Goal: Task Accomplishment & Management: Manage account settings

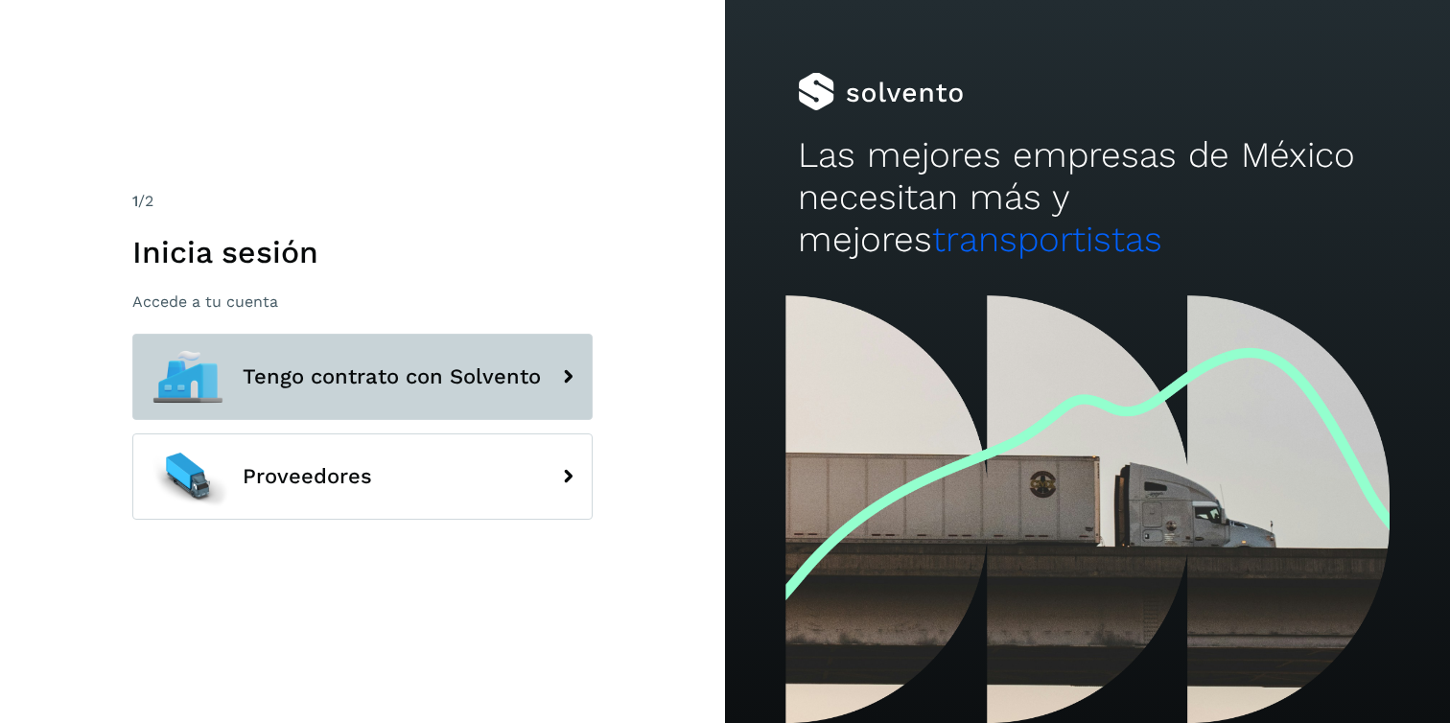
click at [435, 369] on span "Tengo contrato con Solvento" at bounding box center [392, 376] width 298 height 23
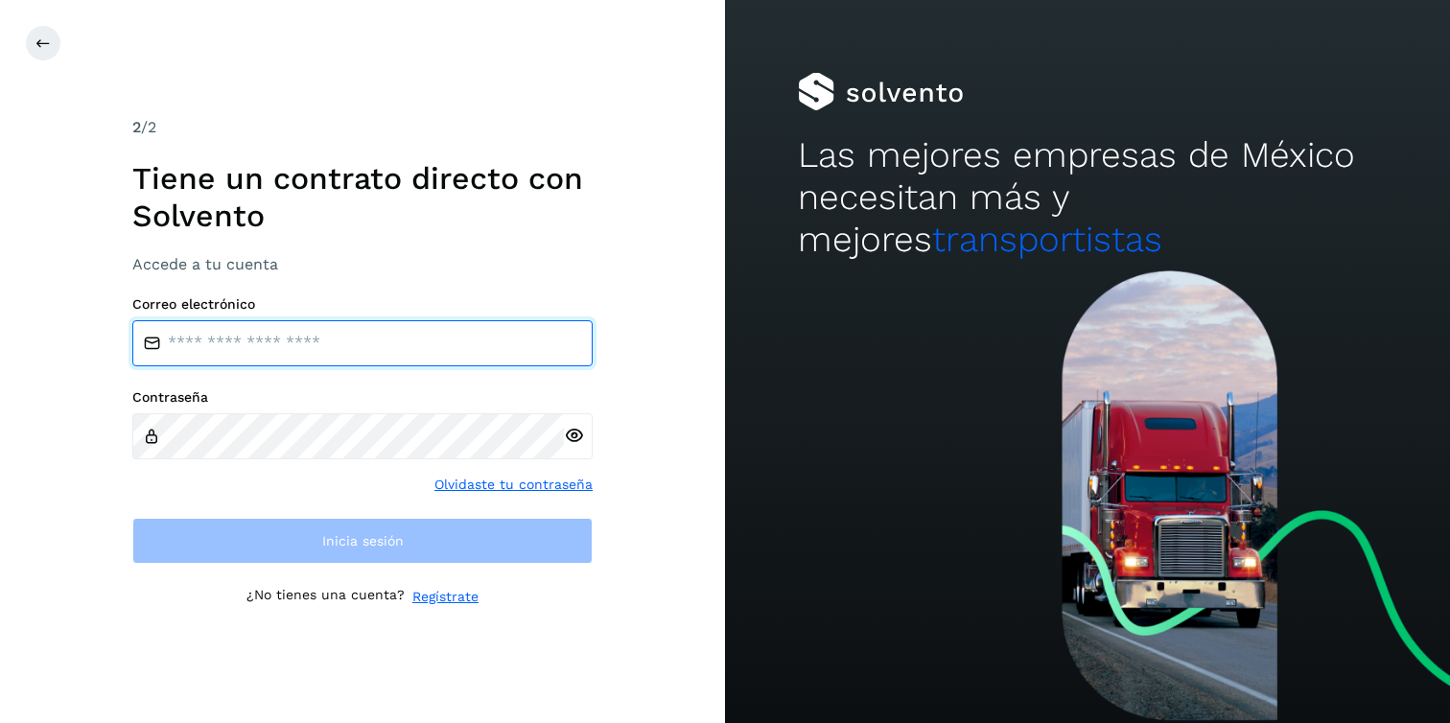
click at [345, 334] on input "email" at bounding box center [362, 343] width 460 height 46
paste input "**********"
type input "**********"
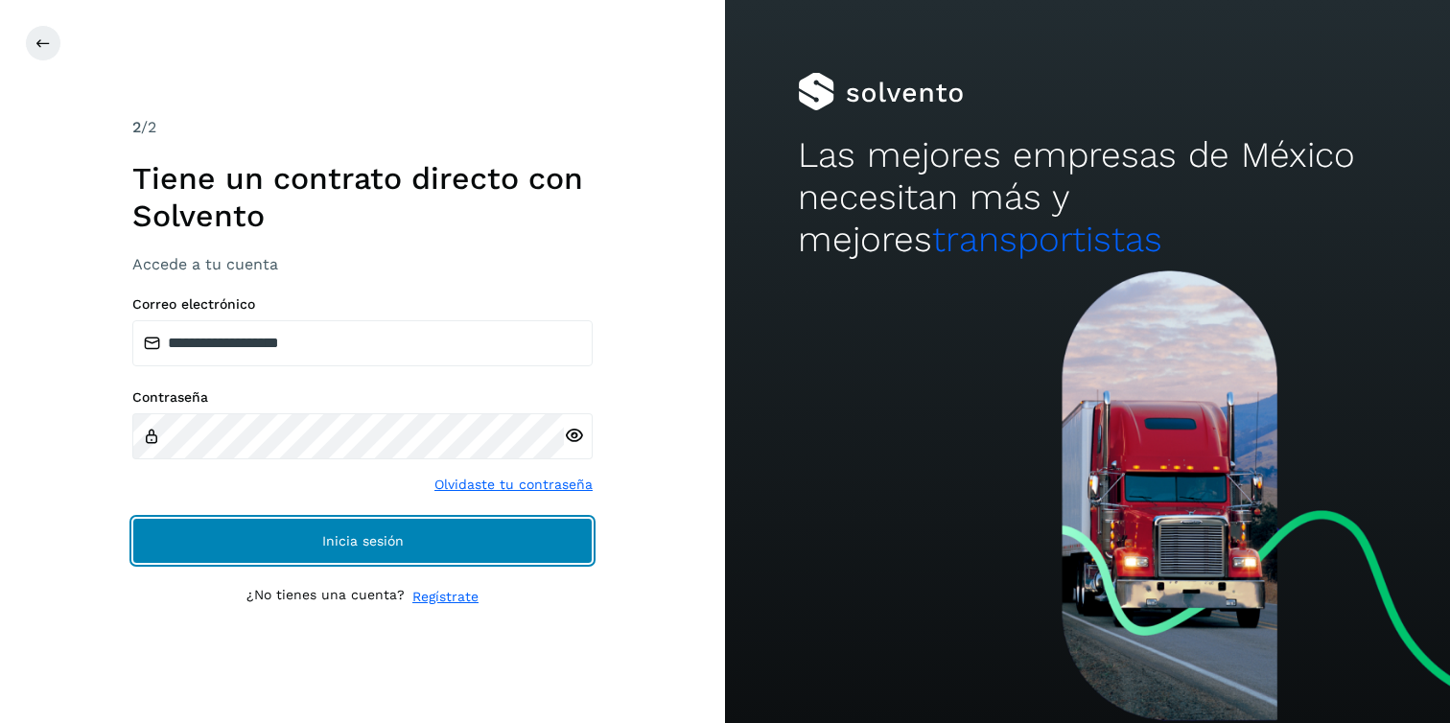
click at [212, 540] on button "Inicia sesión" at bounding box center [362, 541] width 460 height 46
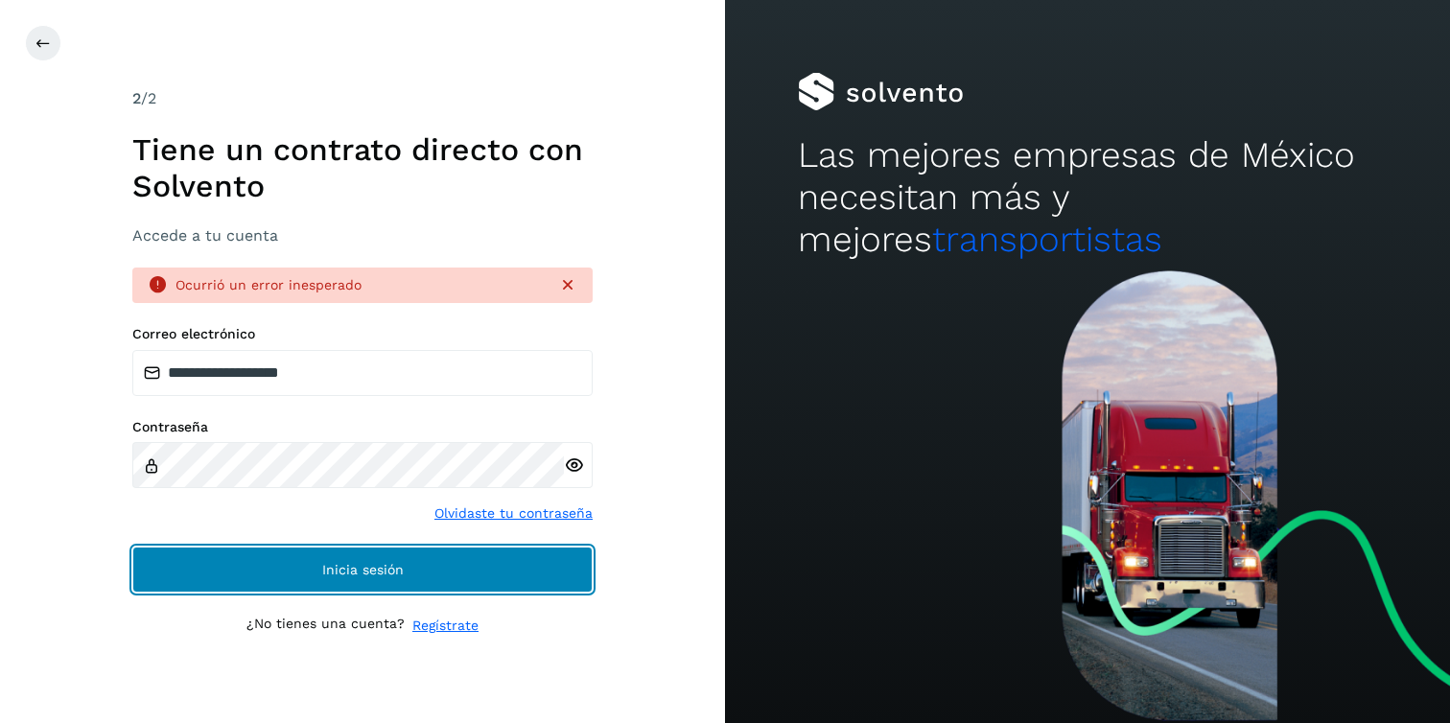
click at [279, 566] on button "Inicia sesión" at bounding box center [362, 570] width 460 height 46
click at [163, 566] on button "Inicia sesión" at bounding box center [362, 570] width 460 height 46
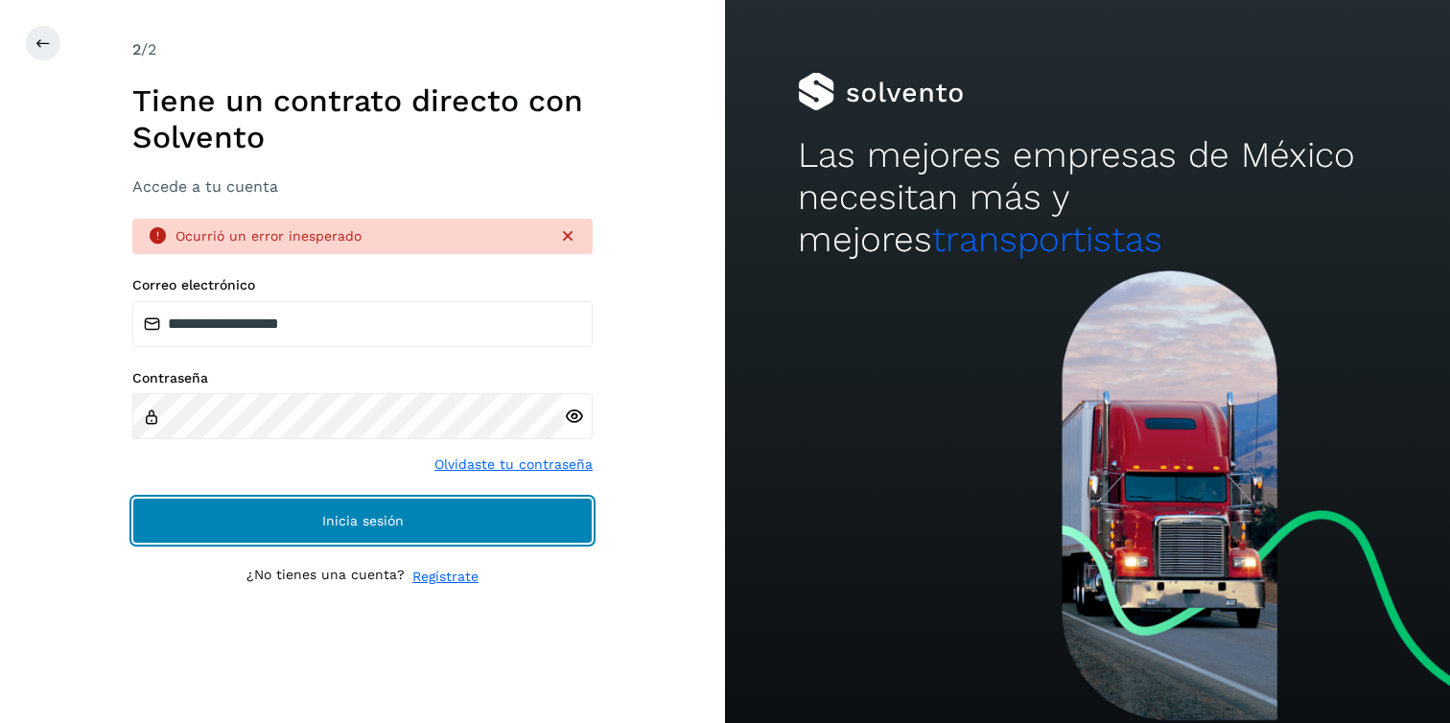
click at [172, 523] on button "Inicia sesión" at bounding box center [362, 521] width 460 height 46
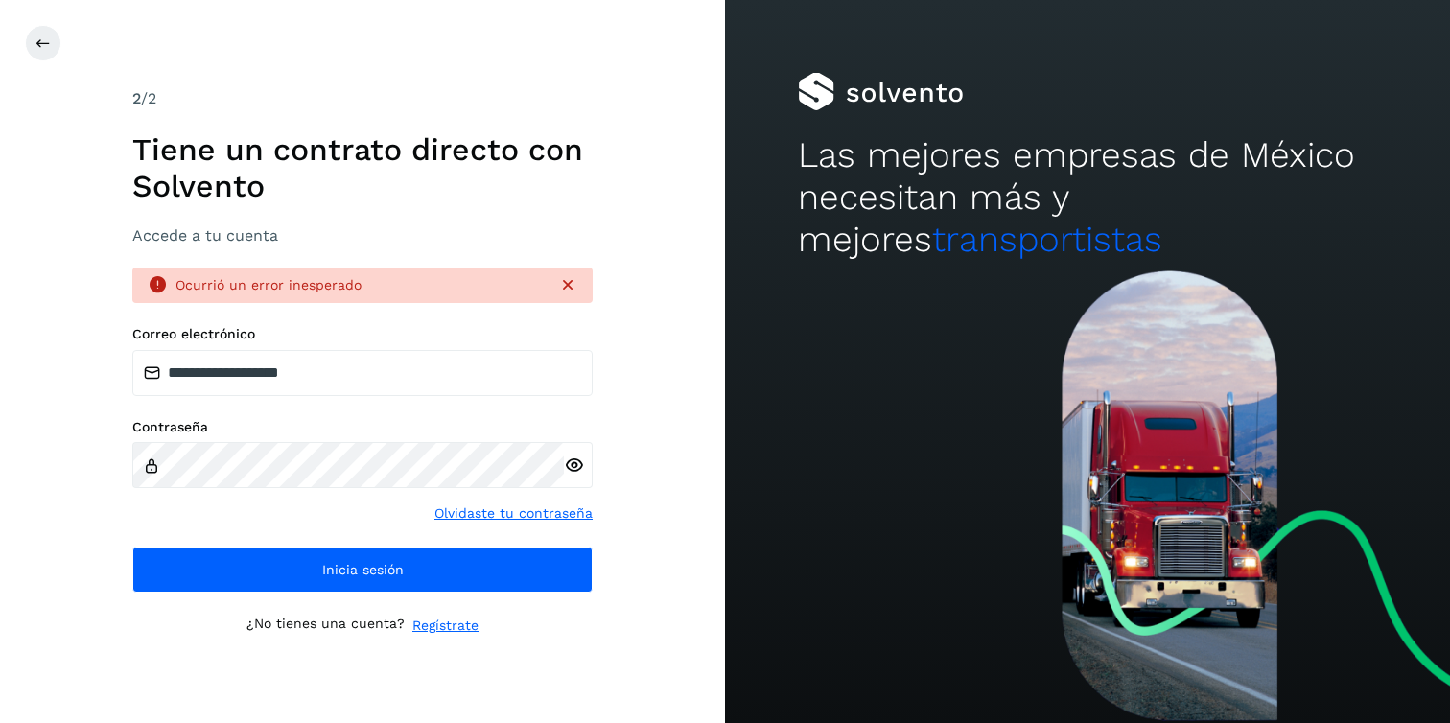
click at [68, 357] on div "**********" at bounding box center [362, 361] width 725 height 723
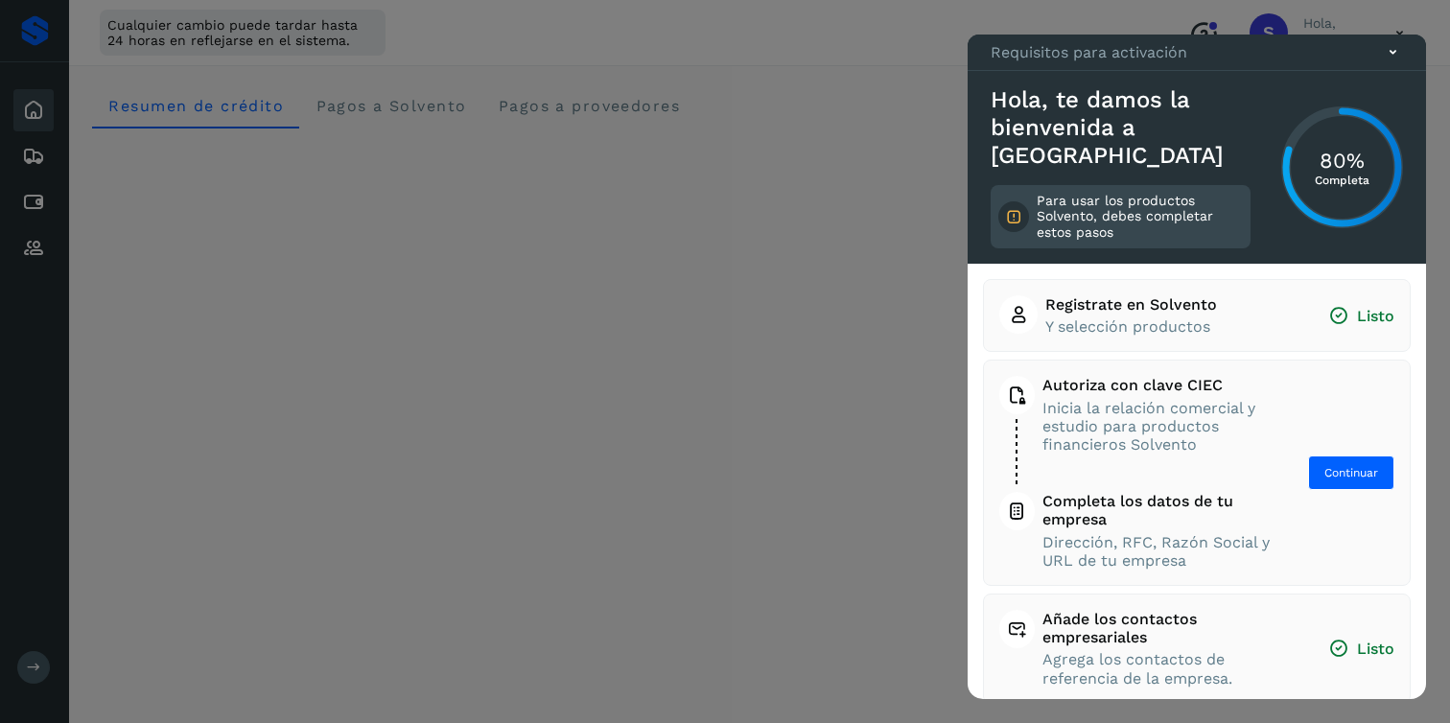
click at [1393, 62] on icon at bounding box center [1393, 52] width 20 height 20
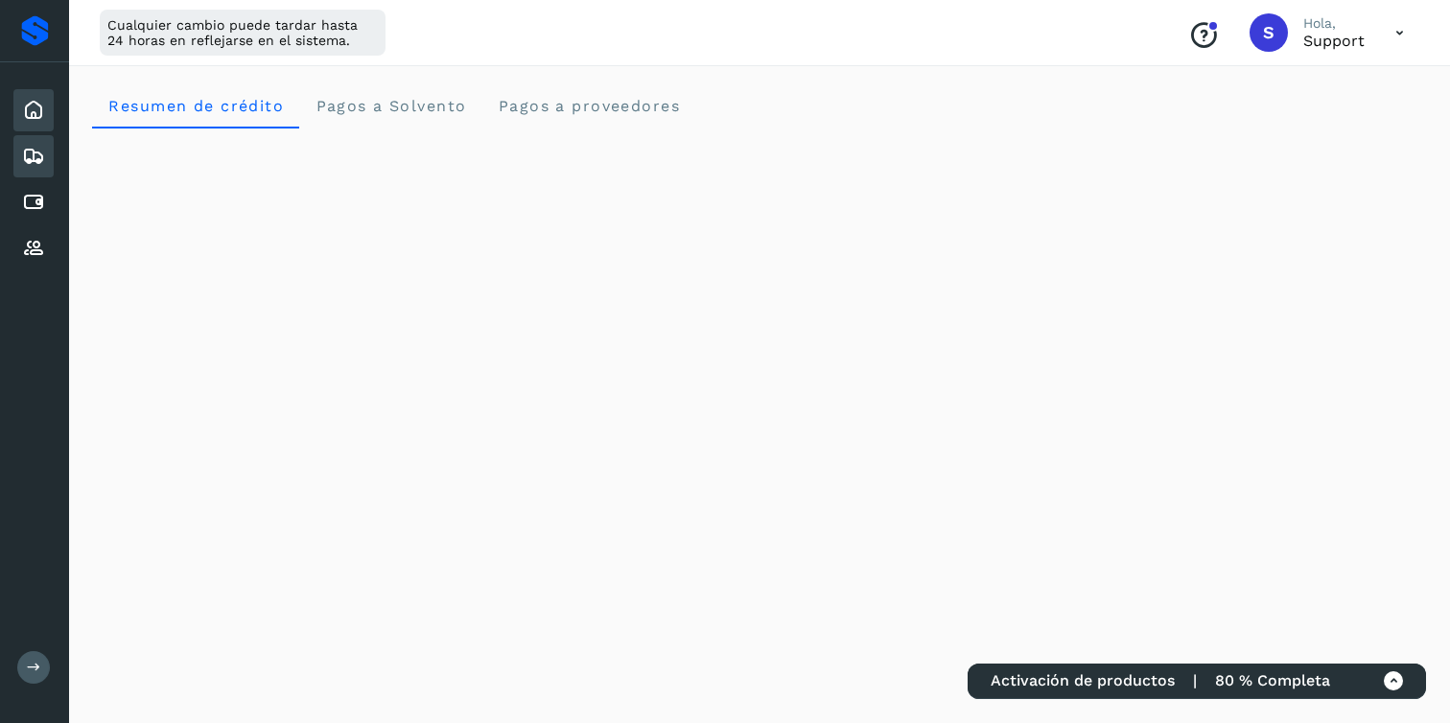
click at [40, 157] on icon at bounding box center [33, 156] width 23 height 23
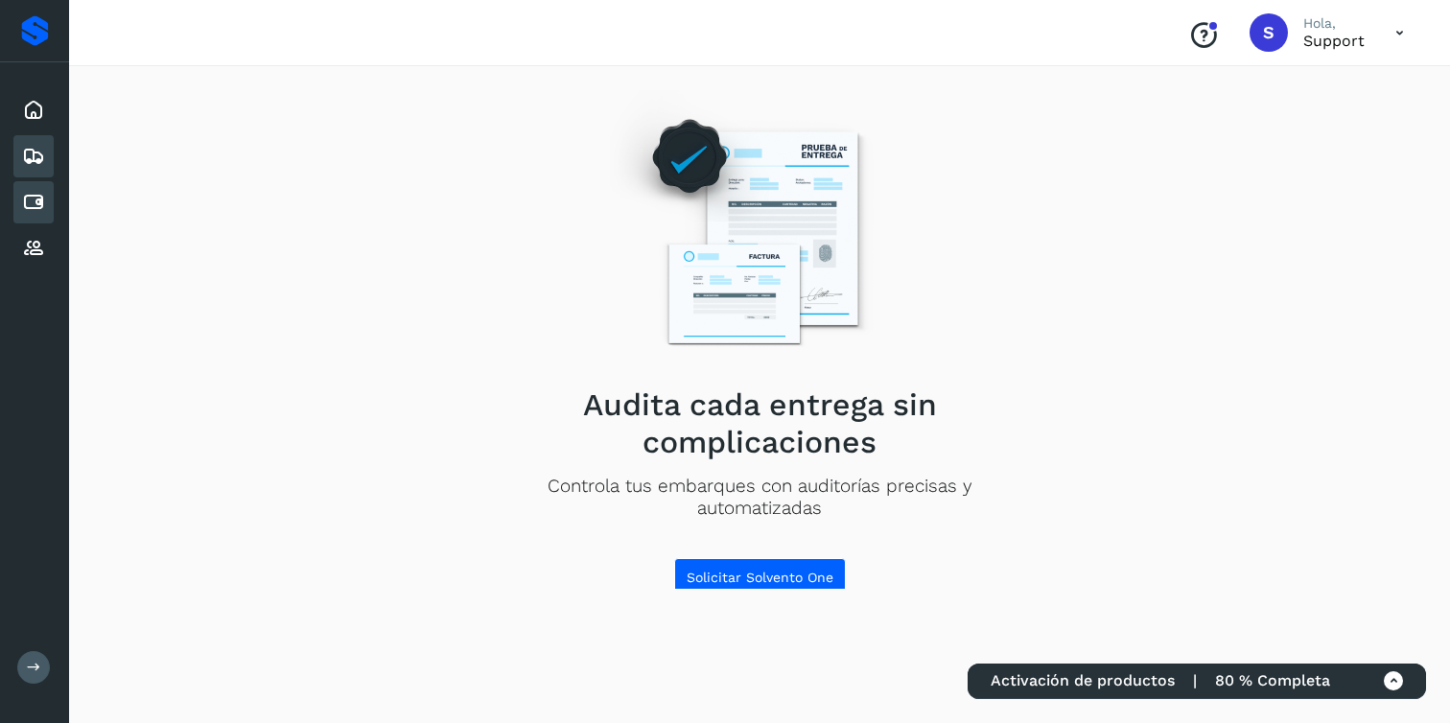
click at [35, 207] on icon at bounding box center [33, 202] width 23 height 23
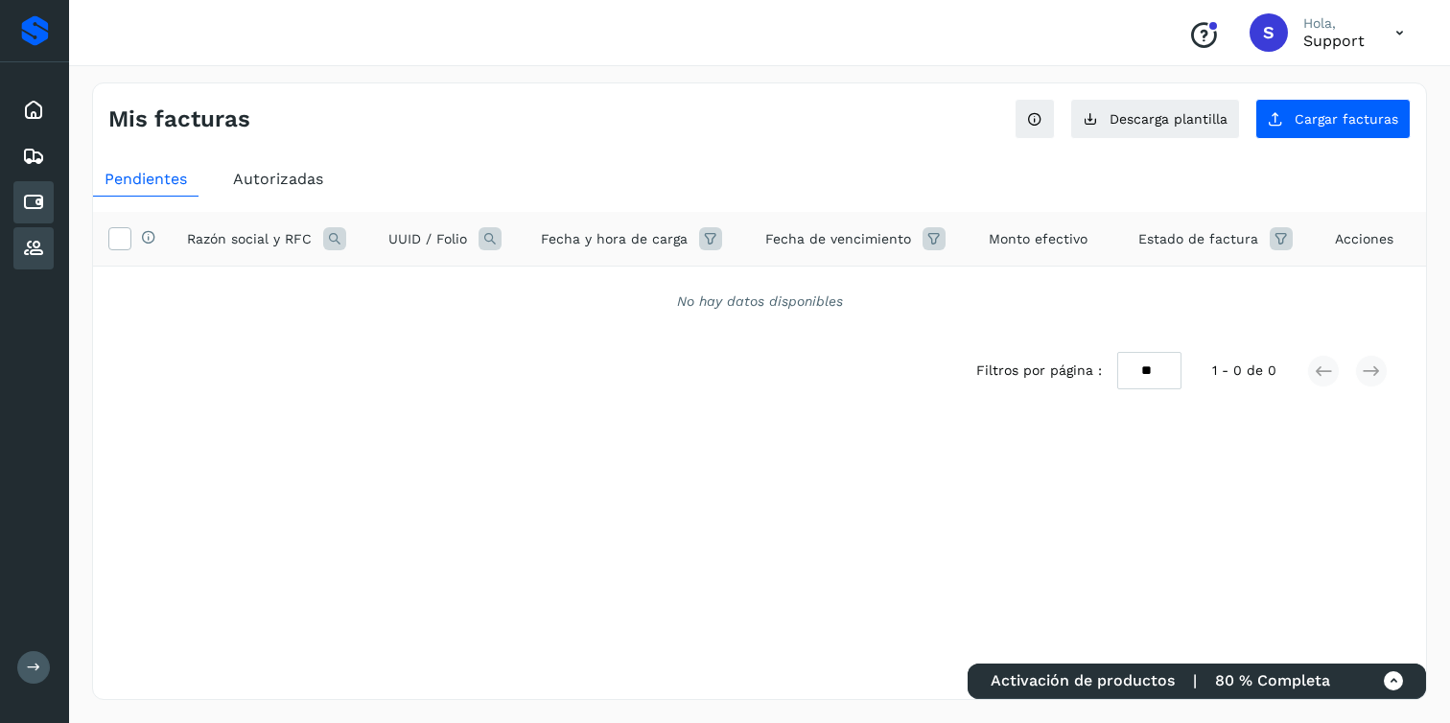
click at [24, 240] on icon at bounding box center [33, 248] width 23 height 23
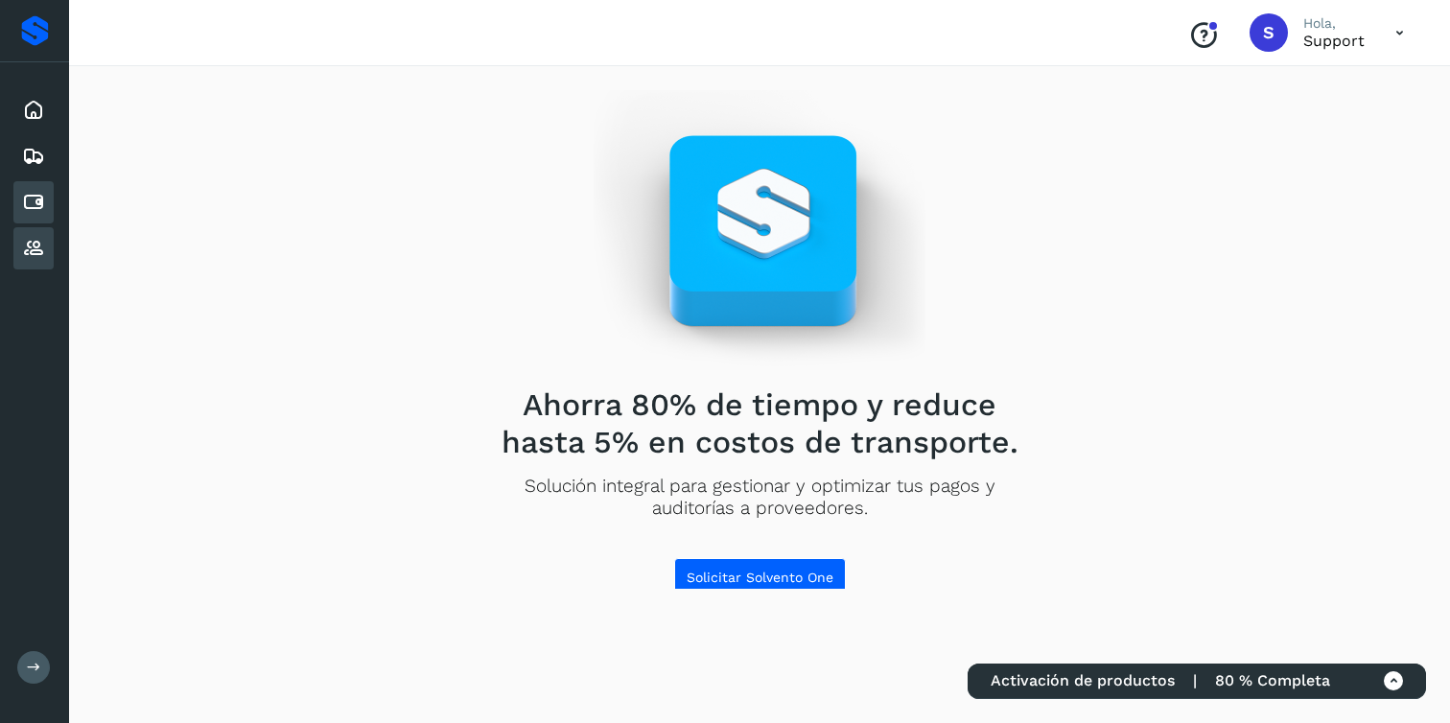
click at [29, 201] on icon at bounding box center [33, 202] width 23 height 23
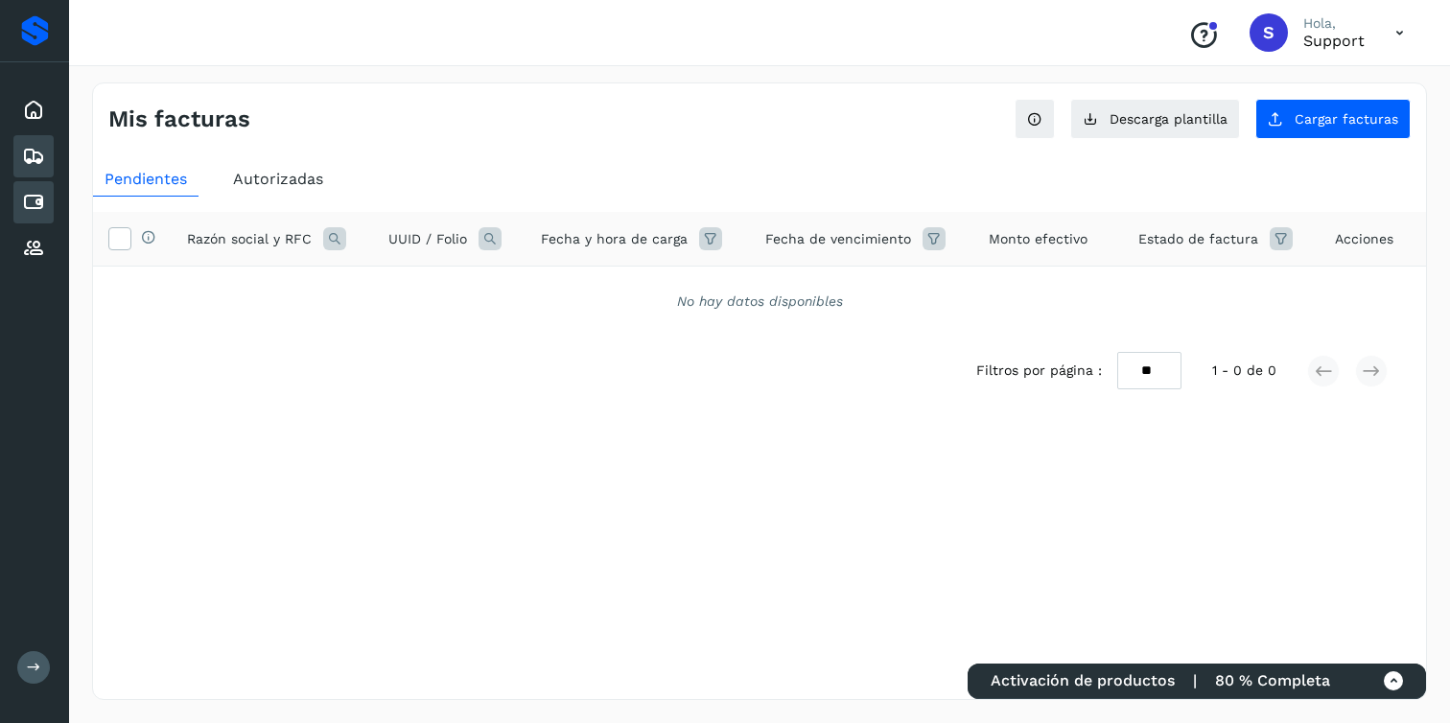
click at [39, 167] on icon at bounding box center [33, 156] width 23 height 23
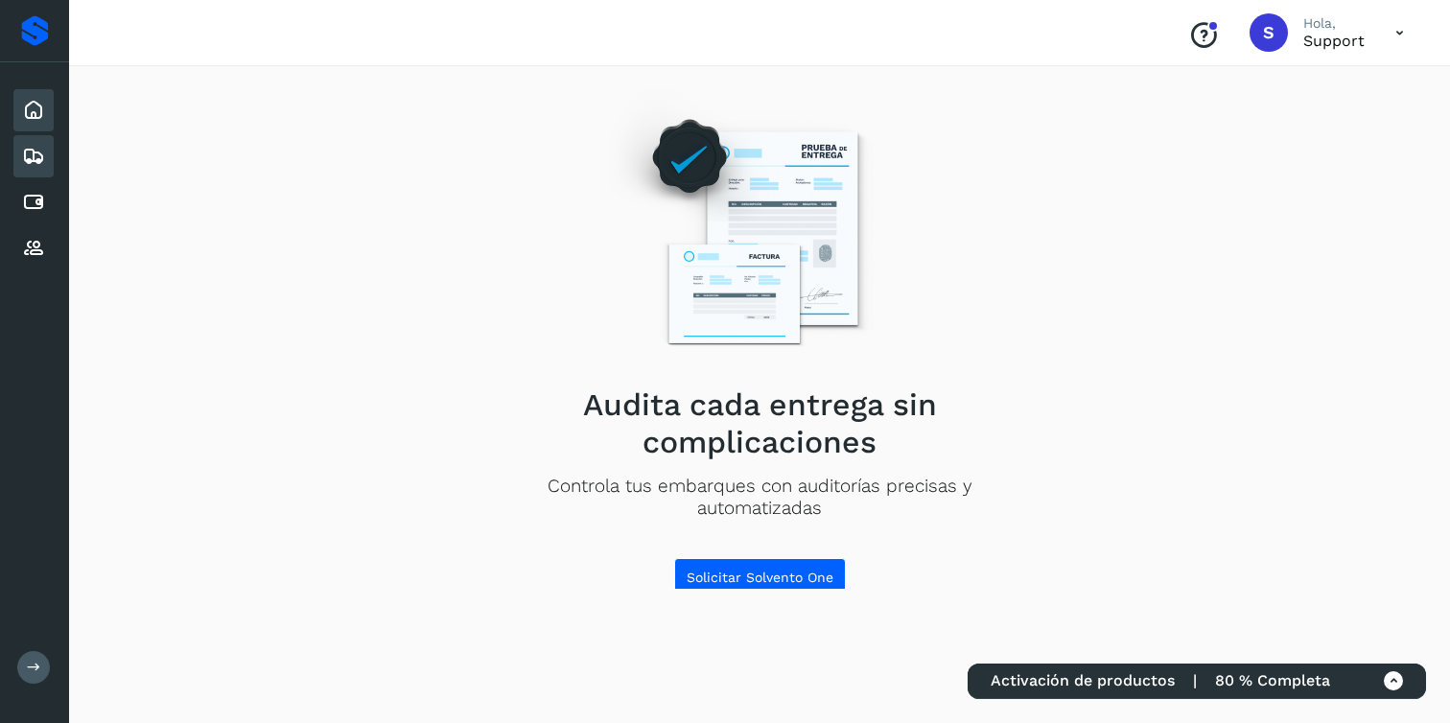
click at [42, 114] on icon at bounding box center [33, 110] width 23 height 23
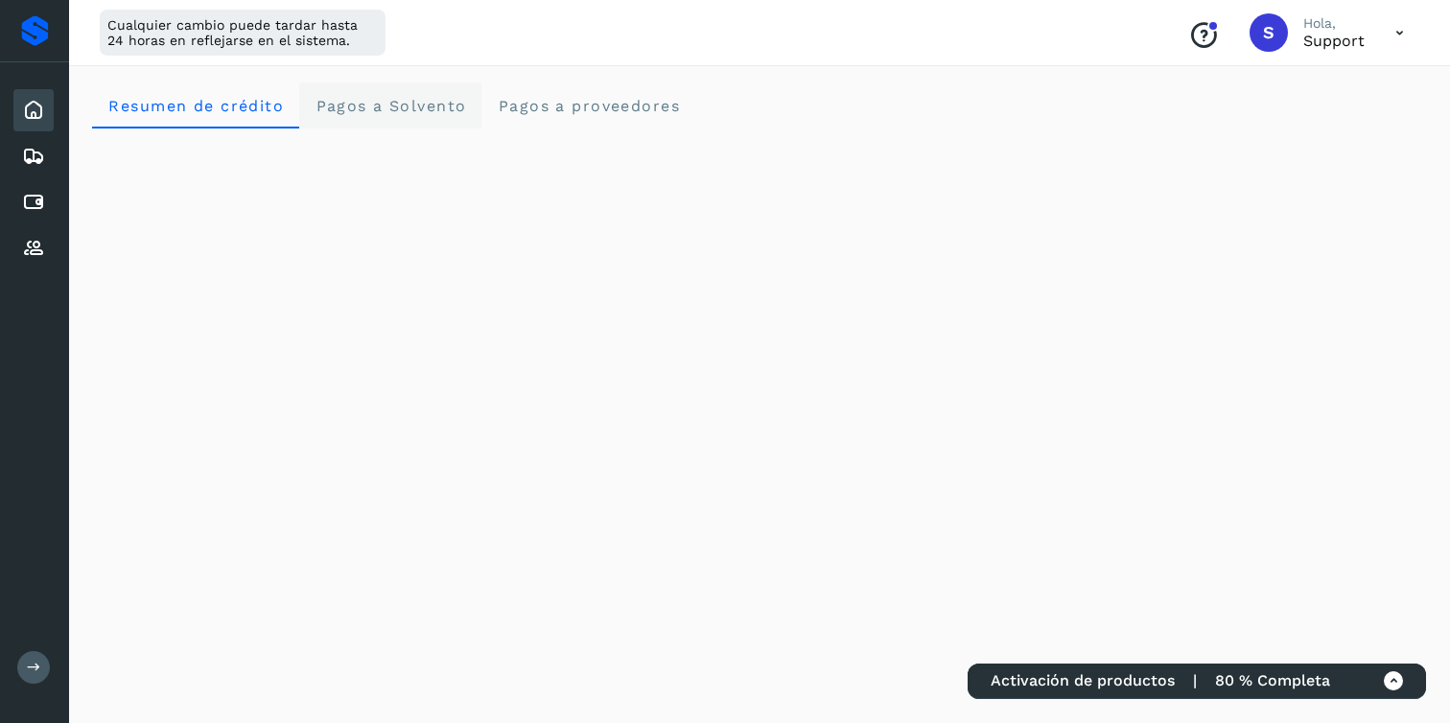
click at [362, 103] on span "Pagos a Solvento" at bounding box center [391, 106] width 152 height 18
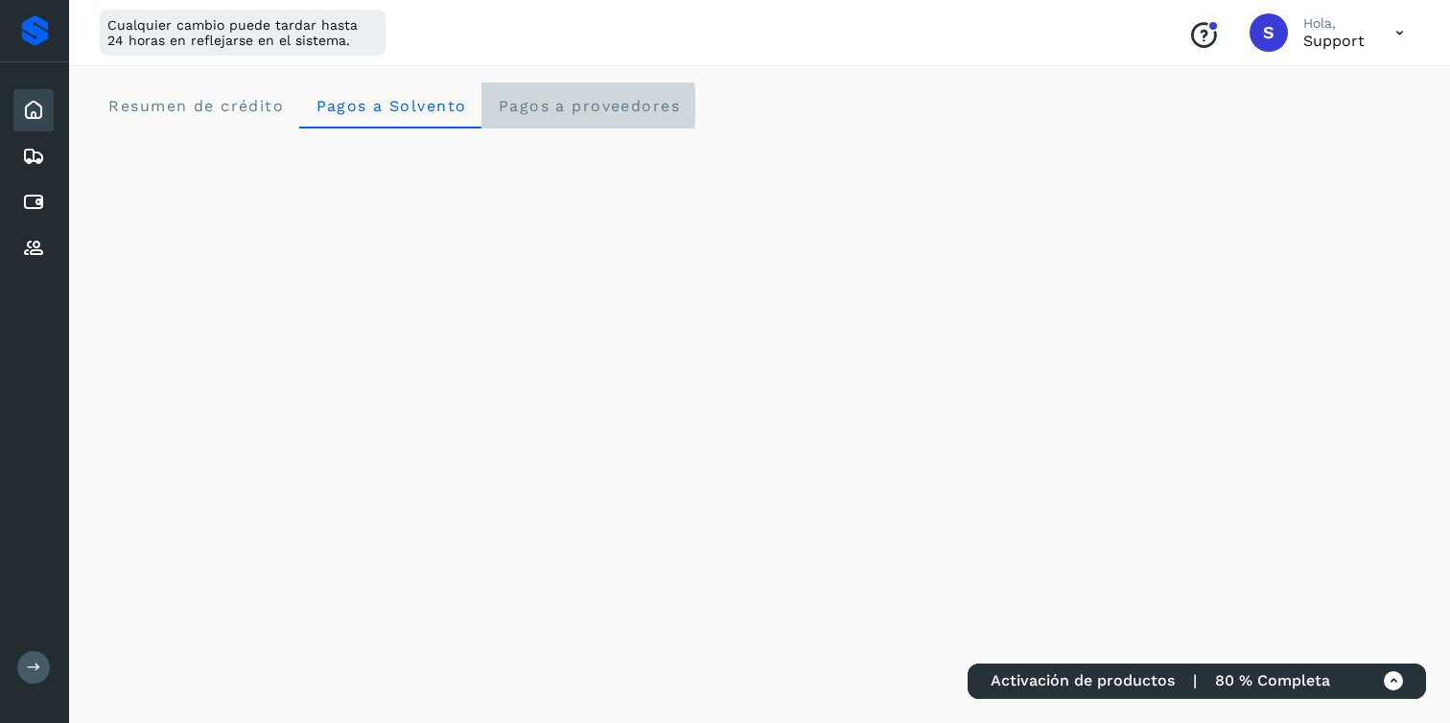
click at [530, 116] on proveedores "Pagos a proveedores" at bounding box center [588, 105] width 214 height 46
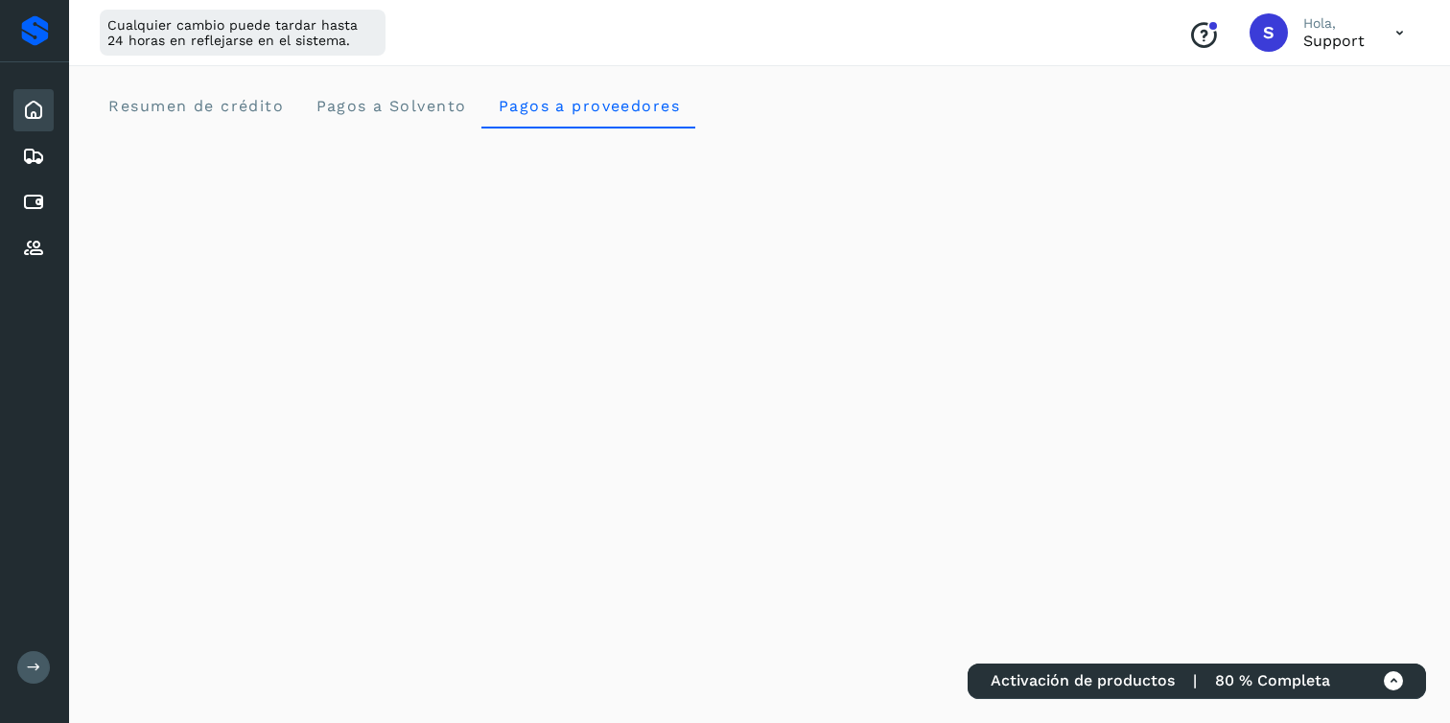
click at [564, 34] on div "Cualquier cambio puede tardar hasta 24 horas en reflejarse en el sistema. Conoc…" at bounding box center [759, 33] width 1381 height 66
click at [763, 48] on div "Cualquier cambio puede tardar hasta 24 horas en reflejarse en el sistema. Conoc…" at bounding box center [759, 33] width 1381 height 66
